Goal: Register for event/course

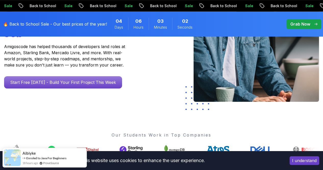
scroll to position [99, 0]
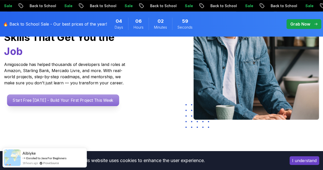
click at [61, 104] on p "Start Free Today - Build Your First Project This Week" at bounding box center [63, 100] width 112 height 12
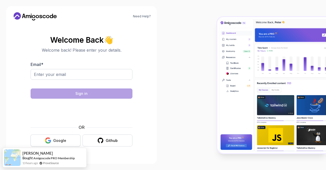
click at [63, 140] on div "Google" at bounding box center [59, 140] width 13 height 5
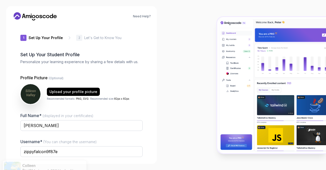
scroll to position [43, 0]
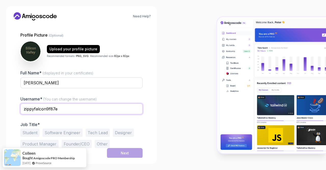
click at [61, 109] on input "zippyfalcon9f87e" at bounding box center [81, 108] width 122 height 11
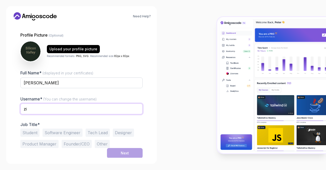
type input "z"
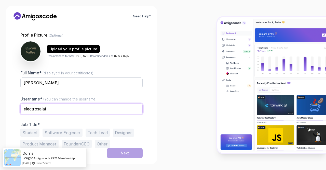
type input "electrosalaf"
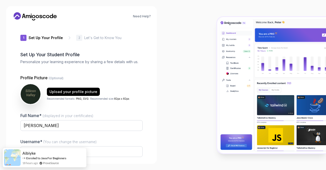
scroll to position [43, 0]
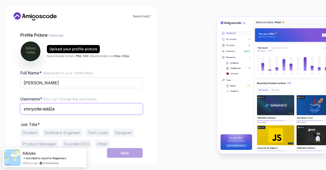
click at [67, 109] on input "shinyotteradd2a" at bounding box center [81, 108] width 122 height 11
type input "s"
type input "electrosalaf"
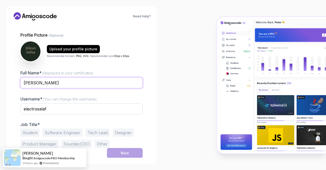
click at [56, 79] on input "[PERSON_NAME]" at bounding box center [81, 82] width 122 height 11
click at [71, 83] on input "[PERSON_NAME]" at bounding box center [81, 82] width 122 height 11
click at [75, 131] on button "Software Engineer" at bounding box center [63, 132] width 40 height 8
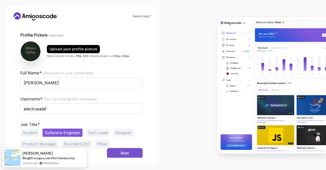
click at [126, 155] on button "Next" at bounding box center [125, 153] width 36 height 10
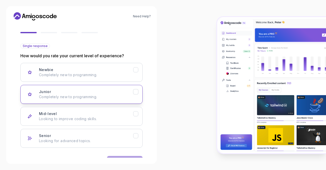
scroll to position [58, 0]
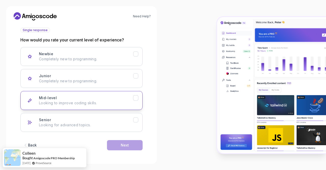
click at [138, 93] on button "Mid-level Looking to improve coding skills." at bounding box center [81, 100] width 122 height 19
click at [138, 95] on icon "Mid-level" at bounding box center [136, 97] width 5 height 5
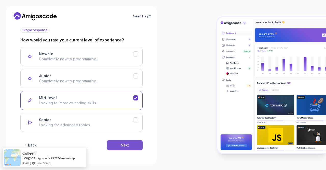
click at [129, 145] on div "Next" at bounding box center [125, 144] width 8 height 5
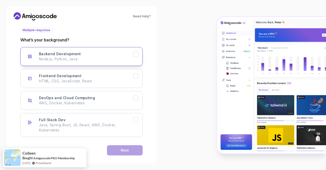
click at [137, 53] on icon "Backend Development" at bounding box center [136, 54] width 5 height 5
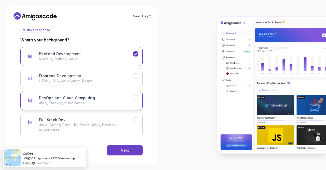
click at [137, 95] on icon "DevOps and Cloud Computing" at bounding box center [136, 97] width 5 height 5
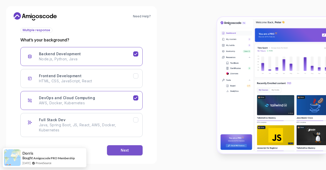
click at [125, 148] on div "Next" at bounding box center [125, 149] width 8 height 5
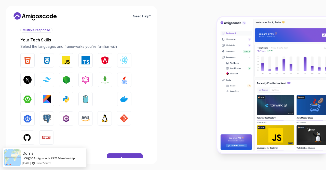
scroll to position [72, 0]
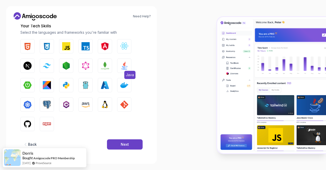
click at [122, 66] on img "button" at bounding box center [124, 65] width 8 height 8
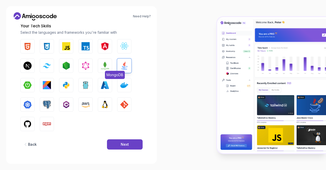
click at [105, 64] on img "button" at bounding box center [105, 65] width 8 height 8
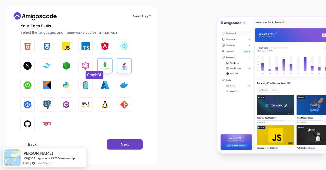
click at [89, 65] on img "button" at bounding box center [86, 65] width 8 height 8
click at [28, 83] on img "button" at bounding box center [27, 85] width 8 height 8
click at [49, 85] on img "button" at bounding box center [47, 85] width 8 height 8
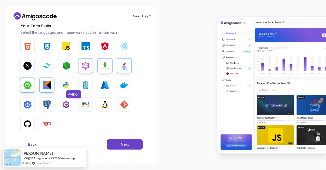
click at [64, 85] on img "button" at bounding box center [66, 85] width 8 height 8
click at [82, 85] on img "button" at bounding box center [86, 85] width 8 height 8
click at [106, 84] on img "button" at bounding box center [105, 85] width 8 height 8
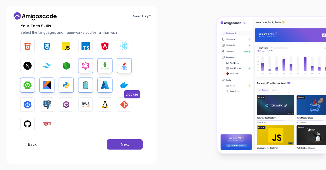
click at [121, 84] on img "button" at bounding box center [124, 85] width 8 height 8
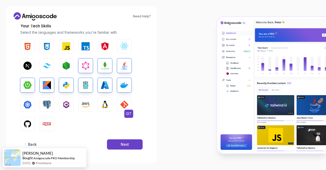
click at [124, 108] on img "button" at bounding box center [124, 104] width 8 height 8
click at [107, 106] on img "button" at bounding box center [105, 104] width 8 height 8
click at [81, 106] on button "AWS" at bounding box center [86, 104] width 14 height 14
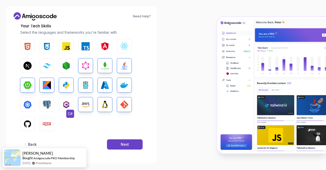
click at [66, 104] on img "button" at bounding box center [66, 104] width 8 height 8
click at [48, 103] on img "button" at bounding box center [47, 104] width 8 height 8
click at [27, 103] on img "button" at bounding box center [27, 104] width 8 height 8
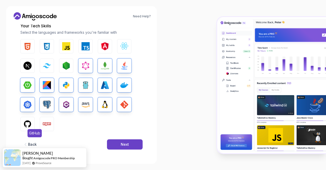
click at [26, 122] on img "button" at bounding box center [27, 124] width 8 height 8
click at [121, 141] on button "Next" at bounding box center [125, 144] width 36 height 10
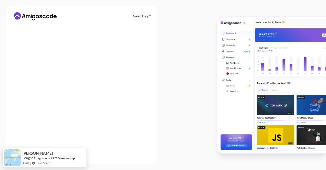
scroll to position [61, 0]
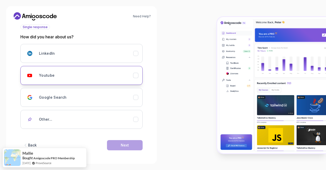
click at [136, 73] on icon "Youtube" at bounding box center [136, 75] width 5 height 5
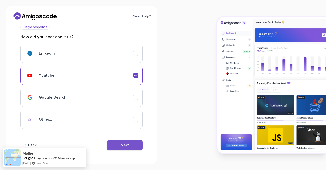
click at [123, 145] on div "Next" at bounding box center [125, 144] width 8 height 5
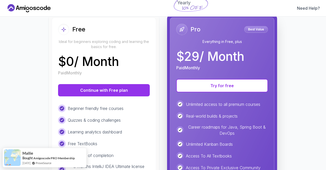
scroll to position [131, 0]
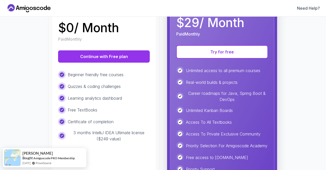
click at [128, 101] on div "Learning analytics dashboard" at bounding box center [104, 98] width 92 height 8
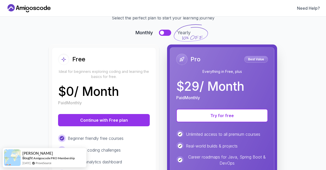
scroll to position [0, 0]
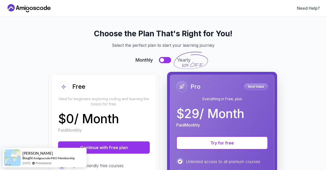
click at [167, 60] on button at bounding box center [165, 60] width 12 height 6
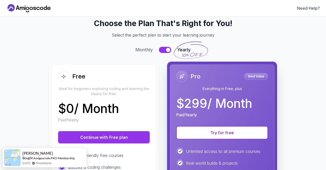
scroll to position [6, 0]
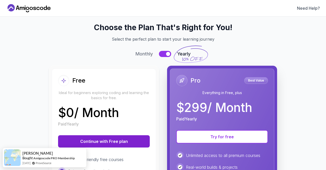
click at [105, 138] on button "Continue with Free plan" at bounding box center [104, 141] width 92 height 12
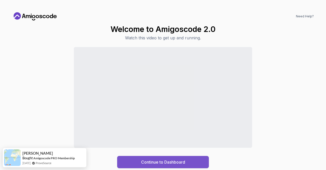
click at [171, 161] on div "Continue to Dashboard" at bounding box center [163, 162] width 44 height 6
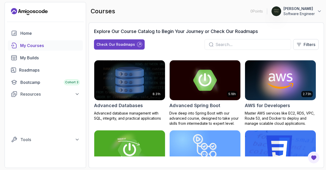
click at [256, 108] on h2 "AWS for Developers" at bounding box center [267, 105] width 45 height 7
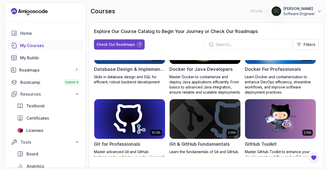
scroll to position [181, 0]
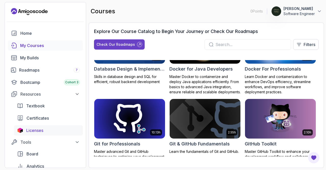
click at [46, 130] on div "Licenses" at bounding box center [53, 130] width 54 height 6
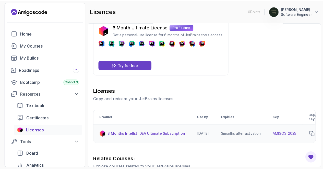
scroll to position [9, 0]
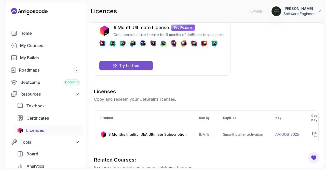
click at [134, 67] on p "Try for free" at bounding box center [129, 65] width 20 height 5
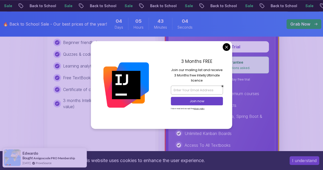
scroll to position [211, 0]
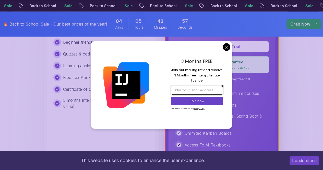
click at [199, 88] on input "email" at bounding box center [197, 89] width 52 height 9
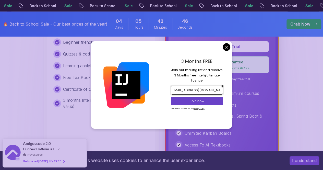
scroll to position [0, 6]
type input "[EMAIL_ADDRESS][DOMAIN_NAME]"
click at [194, 101] on p "Join now" at bounding box center [196, 101] width 42 height 5
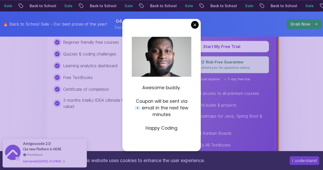
scroll to position [215, 0]
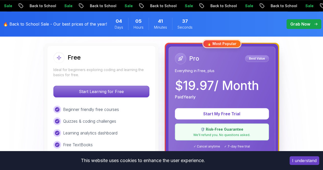
scroll to position [143, 0]
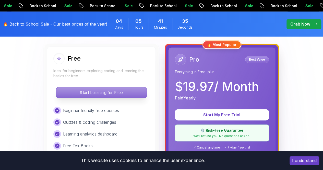
click at [128, 87] on p "Start Learning for Free" at bounding box center [101, 92] width 91 height 11
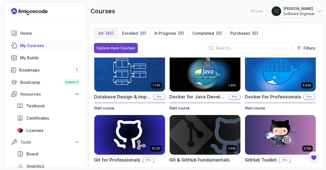
scroll to position [128, 0]
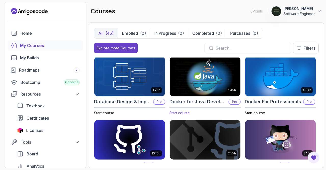
click at [217, 93] on img at bounding box center [205, 76] width 74 height 42
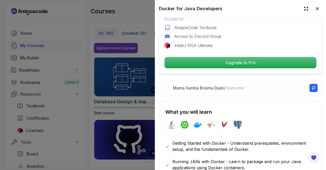
scroll to position [187, 0]
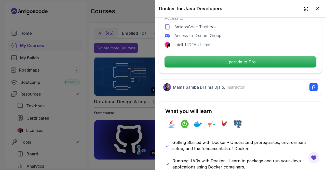
click at [95, 114] on div at bounding box center [163, 85] width 326 height 170
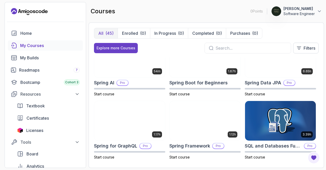
scroll to position [777, 0]
